Goal: Task Accomplishment & Management: Manage account settings

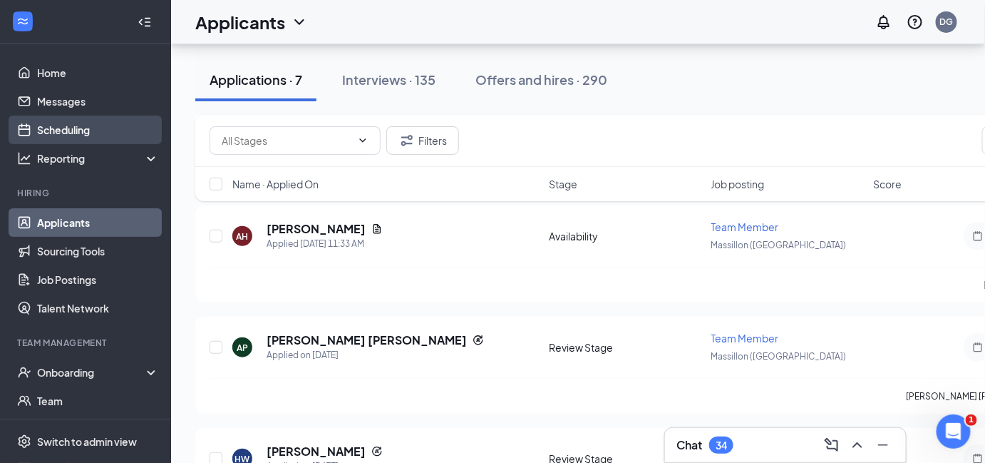
click at [48, 131] on link "Scheduling" at bounding box center [98, 129] width 122 height 29
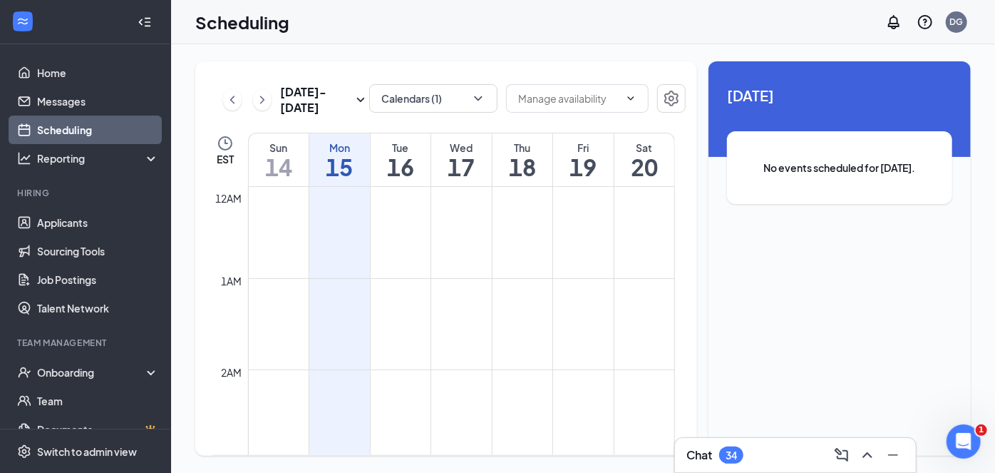
scroll to position [701, 0]
click at [479, 91] on icon "ChevronDown" at bounding box center [478, 98] width 14 height 14
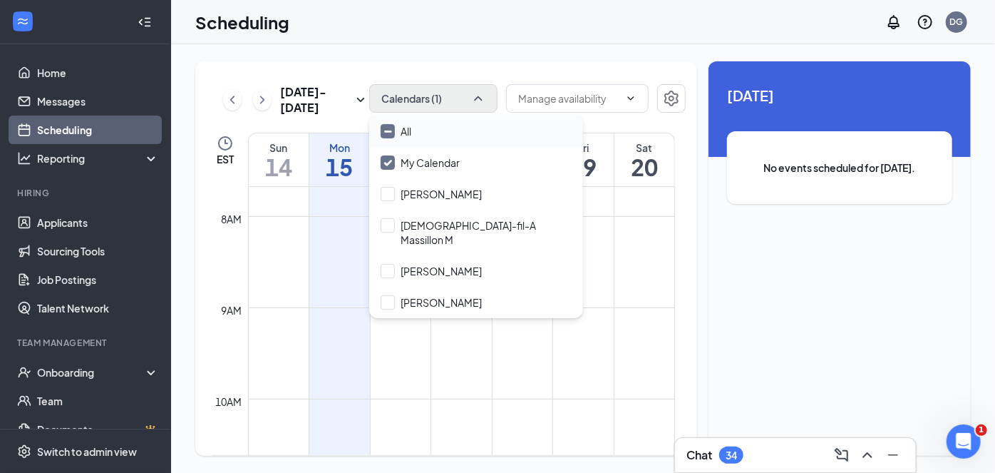
click at [391, 131] on input "All" at bounding box center [396, 131] width 31 height 14
checkbox input "true"
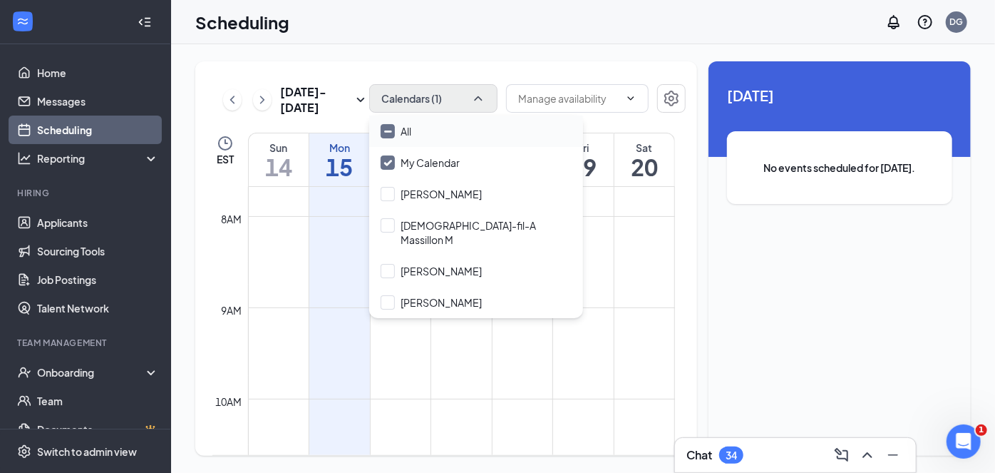
checkbox input "true"
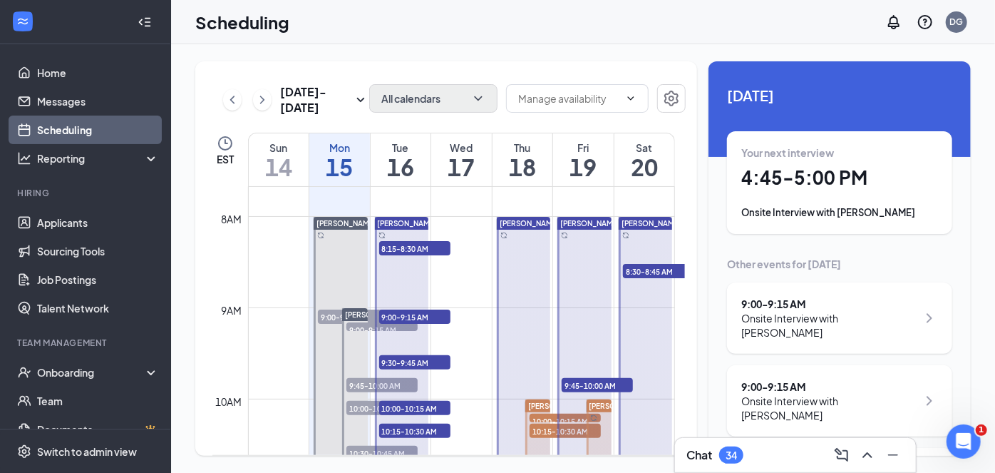
click at [402, 56] on div "[DATE] - [DATE] All calendars EST Sun 14 Mon 15 Tue 16 Wed 17 Thu 18 Fri 19 Sat…" at bounding box center [583, 258] width 824 height 428
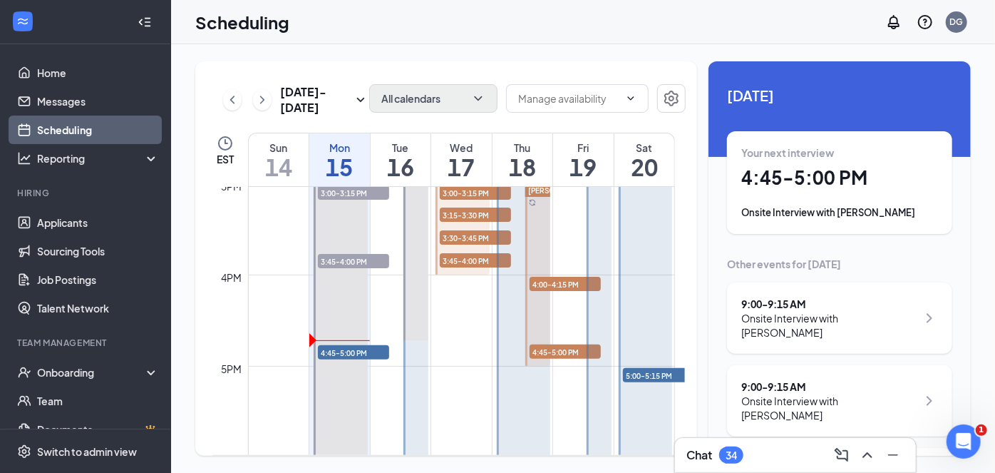
scroll to position [1401, 0]
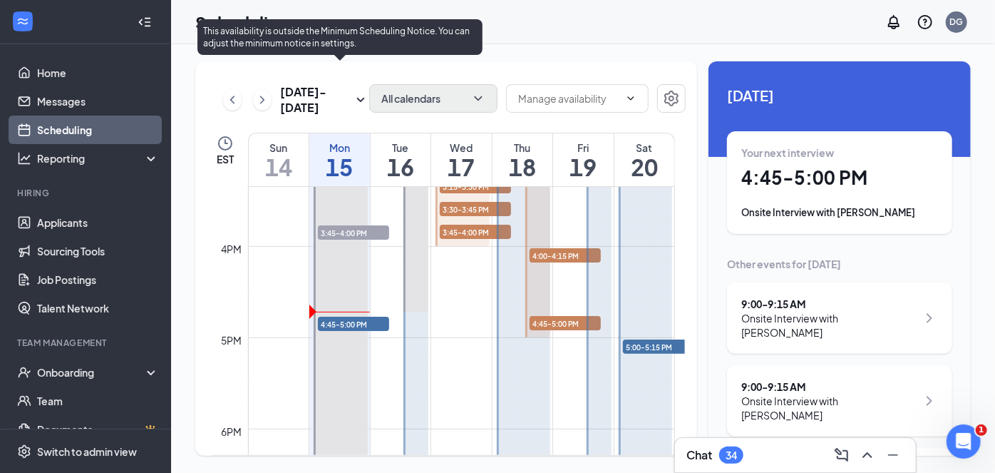
click at [363, 326] on span "4:45-5:00 PM" at bounding box center [353, 323] width 71 height 14
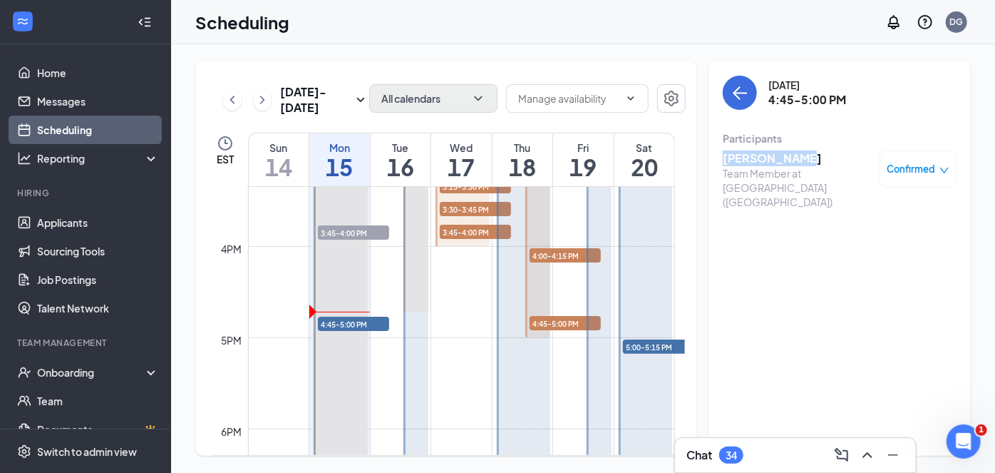
drag, startPoint x: 790, startPoint y: 160, endPoint x: 725, endPoint y: 161, distance: 65.6
click at [725, 161] on h3 "[PERSON_NAME]" at bounding box center [798, 158] width 150 height 16
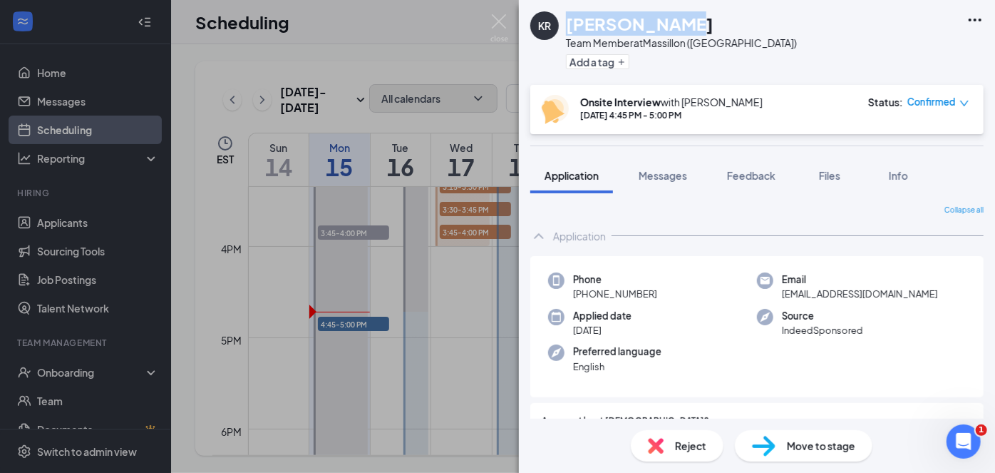
drag, startPoint x: 670, startPoint y: 26, endPoint x: 571, endPoint y: 31, distance: 99.2
click at [571, 31] on div "[PERSON_NAME]" at bounding box center [681, 23] width 231 height 24
copy h1 "[PERSON_NAME]"
click at [827, 178] on span "Files" at bounding box center [829, 175] width 21 height 13
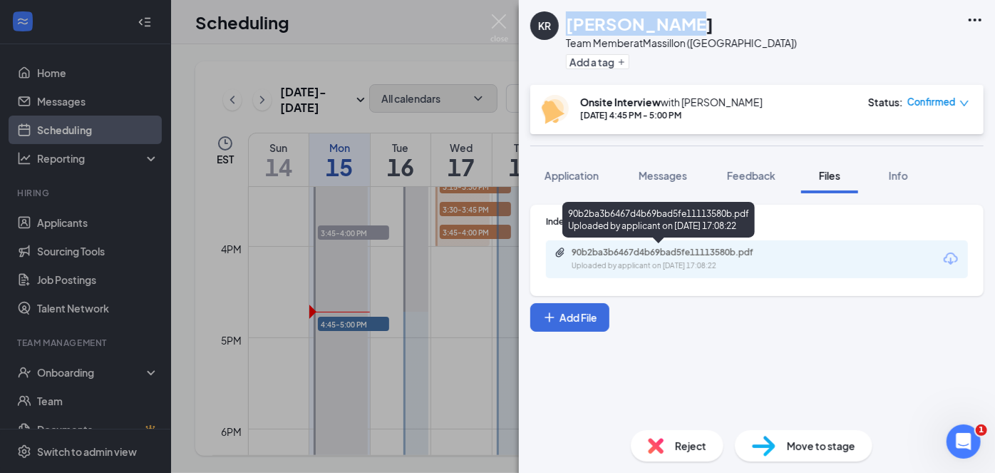
click at [713, 251] on div "90b2ba3b6467d4b69bad5fe11113580b.pdf" at bounding box center [672, 252] width 200 height 11
click at [639, 253] on div "90b2ba3b6467d4b69bad5fe11113580b.pdf" at bounding box center [672, 252] width 200 height 11
